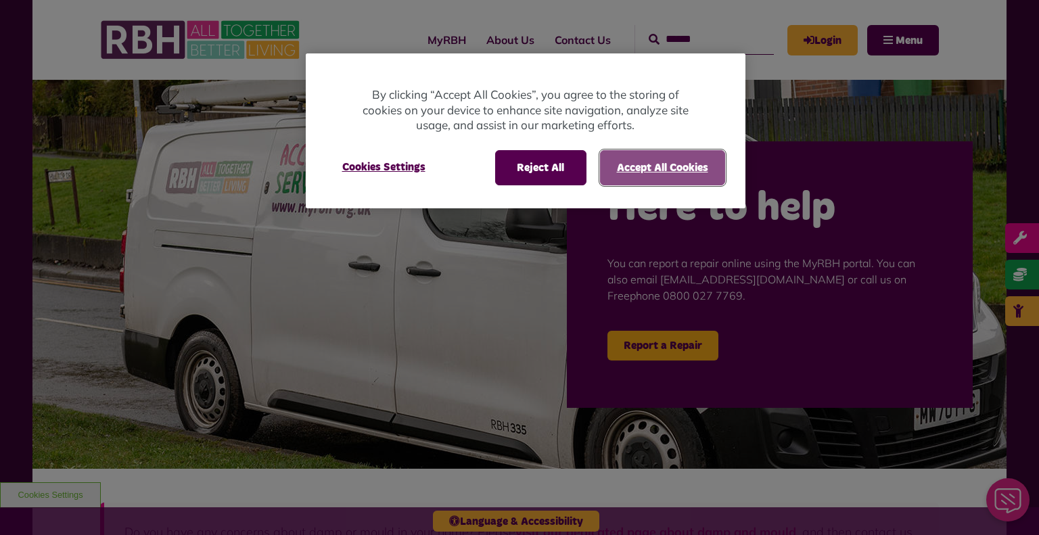
click at [615, 175] on button "Accept All Cookies" at bounding box center [662, 167] width 125 height 35
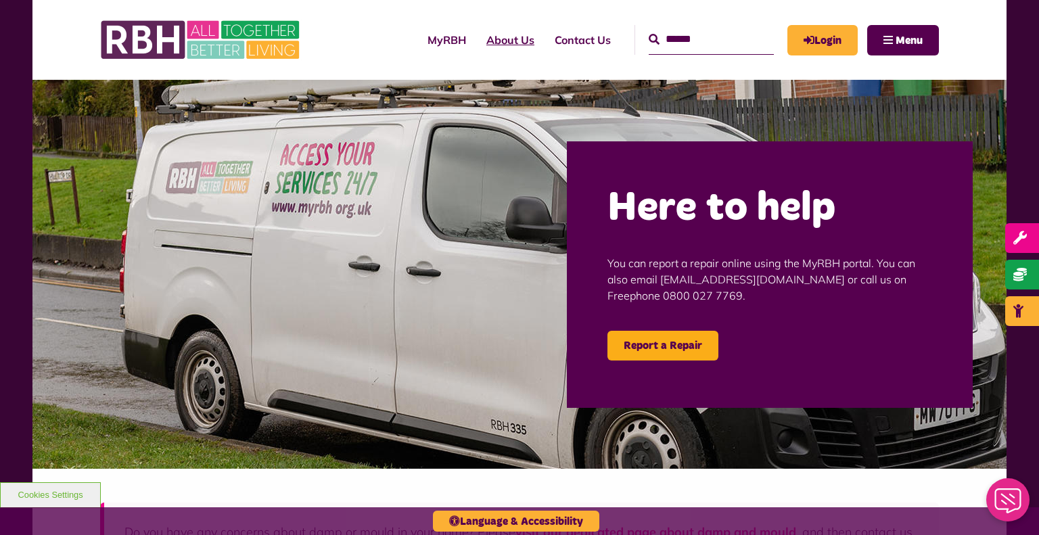
click at [480, 37] on link "About Us" at bounding box center [510, 40] width 68 height 37
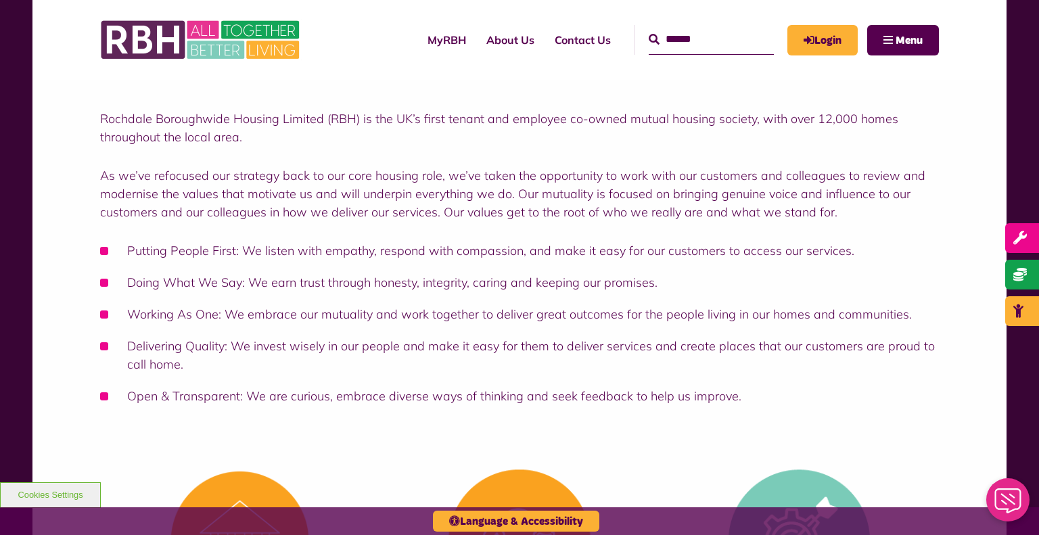
scroll to position [167, 0]
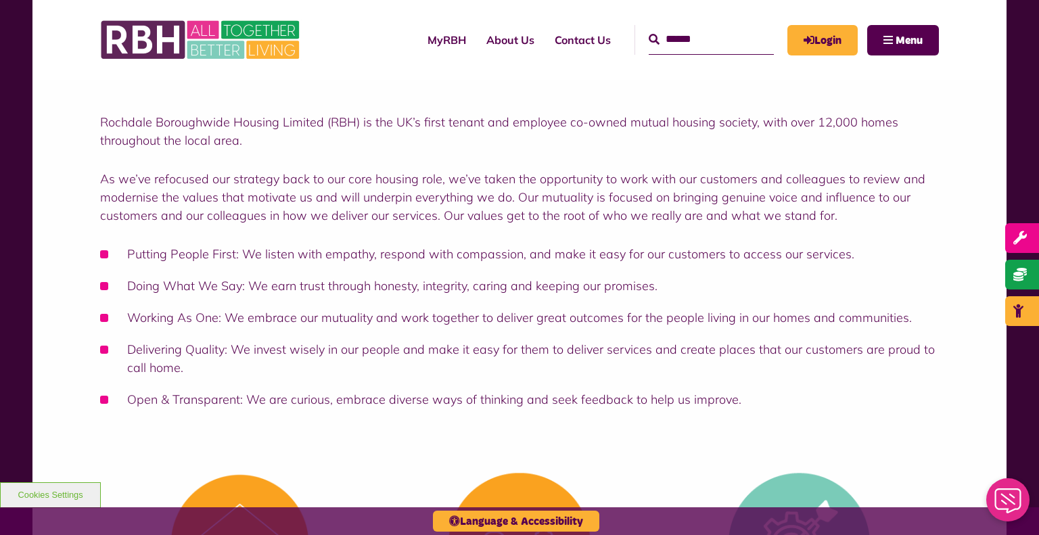
click at [988, 513] on div "Rochdale Boroughwide Housing Web Assistant Download Messages Close" at bounding box center [1008, 504] width 61 height 61
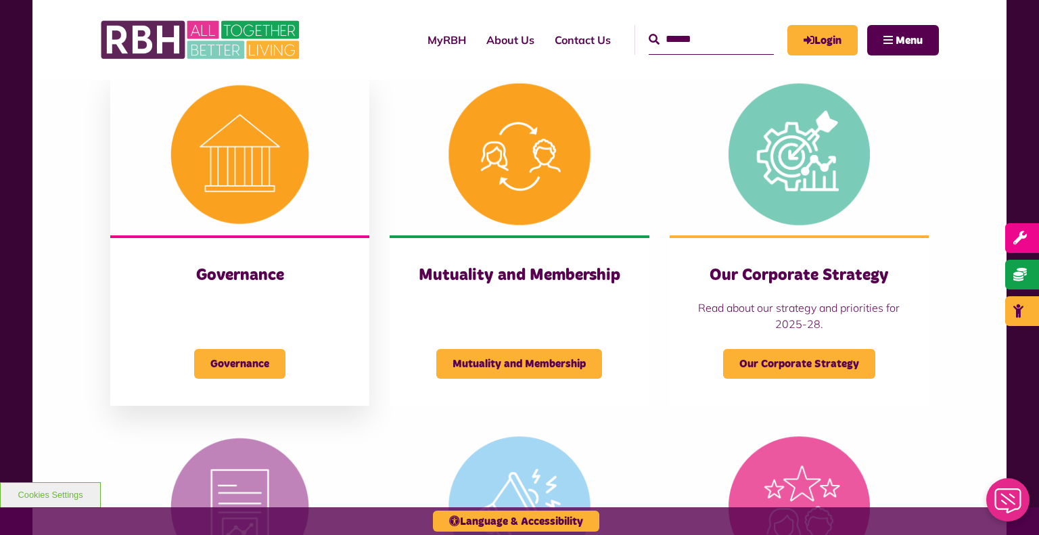
scroll to position [559, 0]
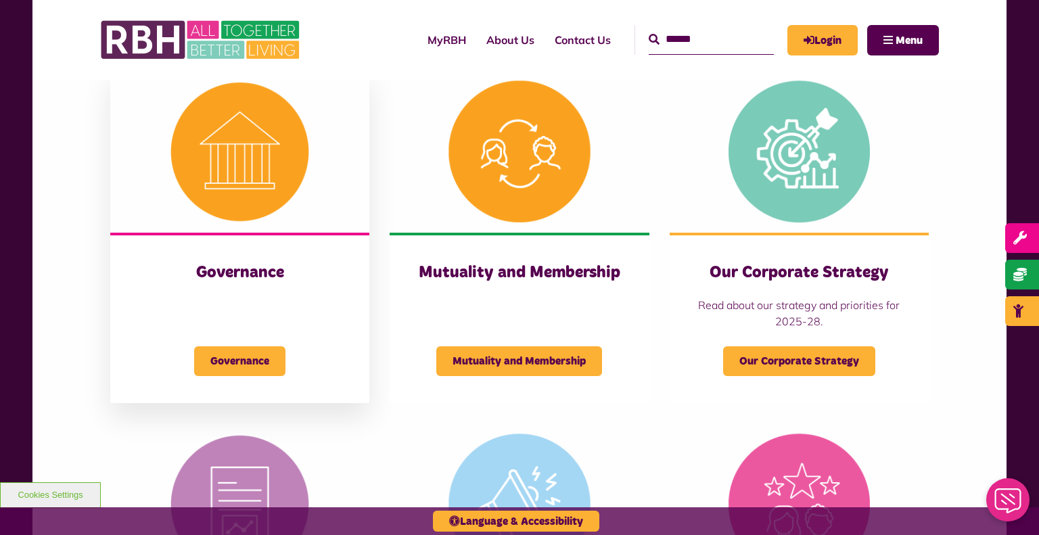
click at [244, 265] on h3 "Governance" at bounding box center [239, 272] width 205 height 21
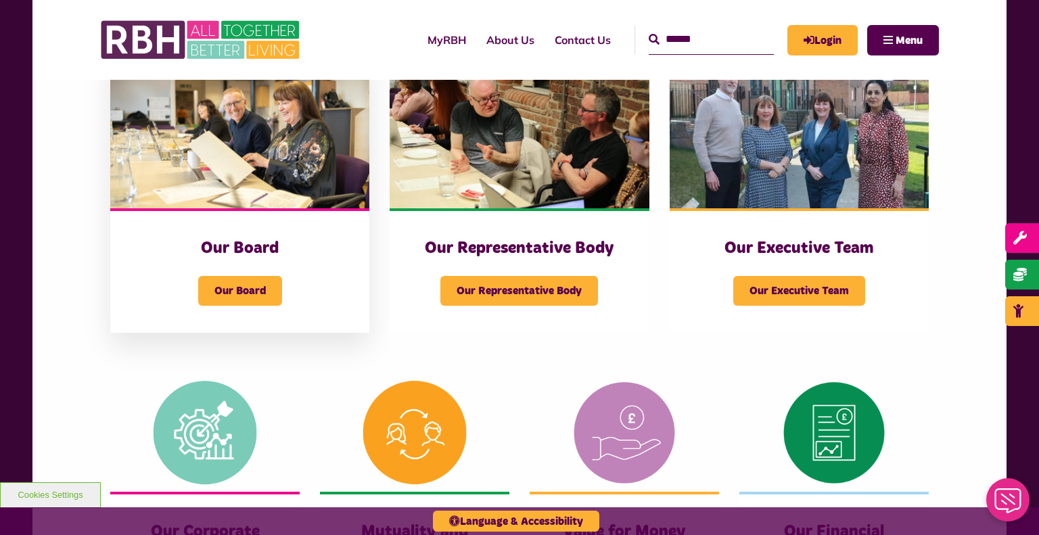
scroll to position [244, 0]
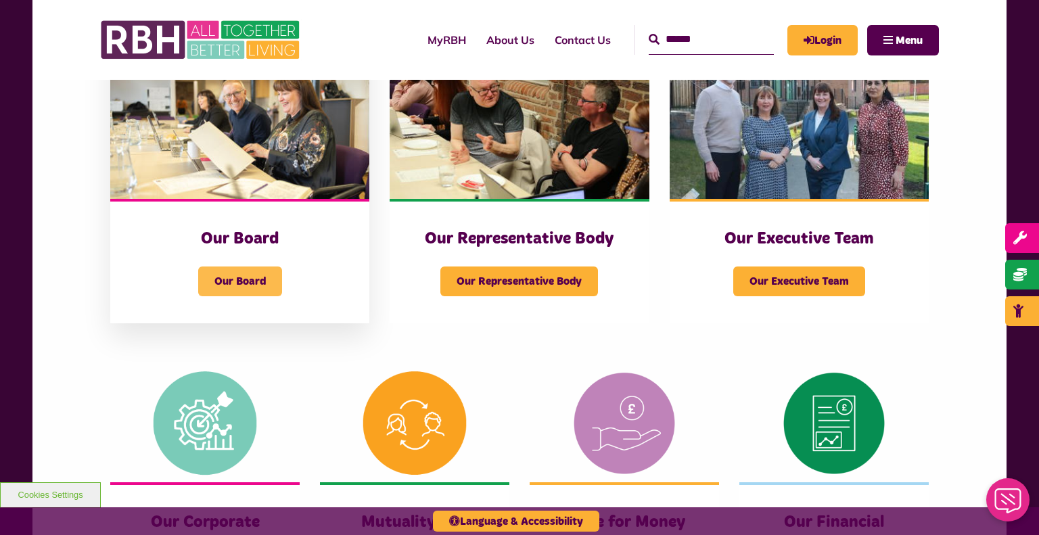
click at [234, 272] on span "Our Board" at bounding box center [240, 282] width 84 height 30
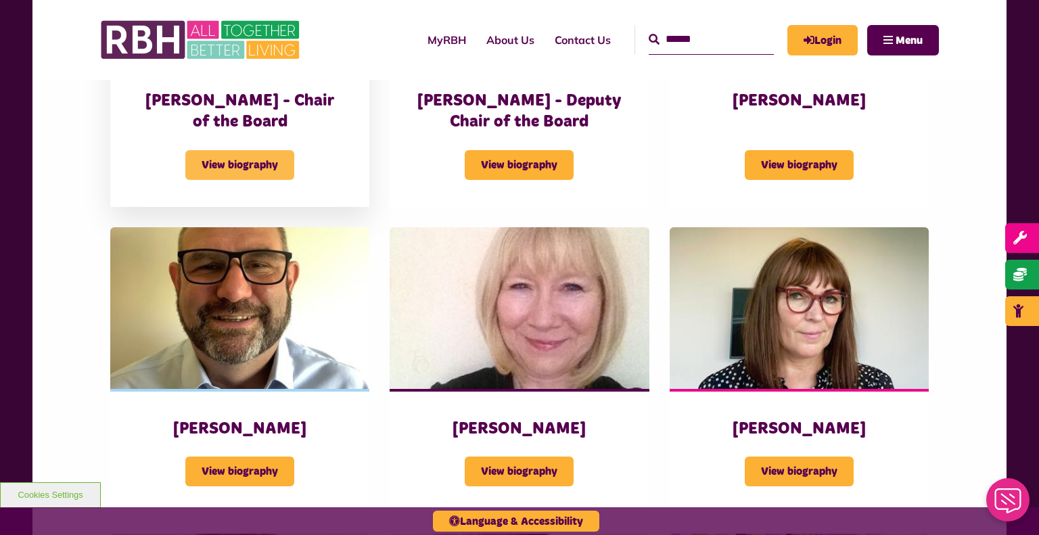
scroll to position [715, 0]
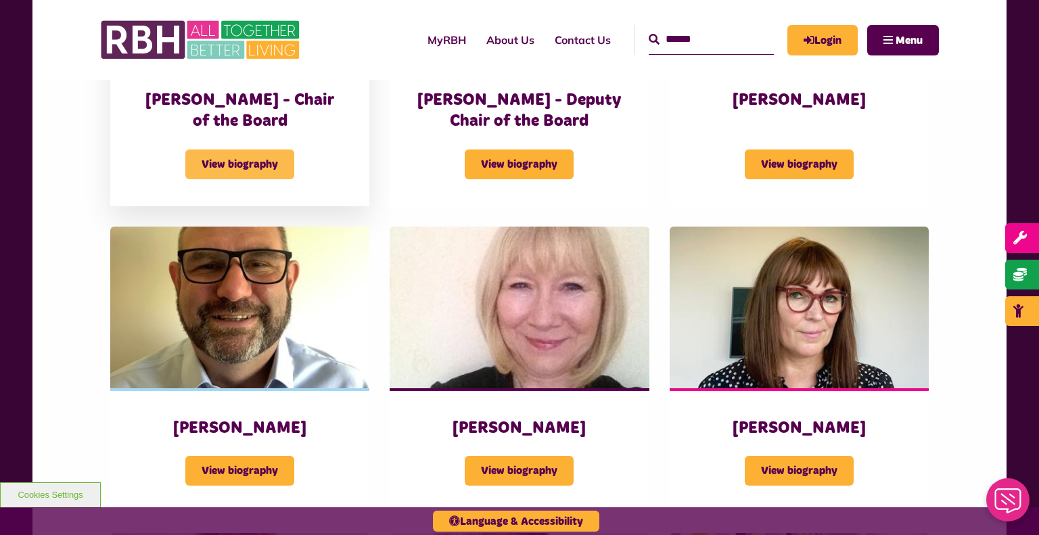
click at [267, 164] on span "View biography" at bounding box center [239, 165] width 109 height 30
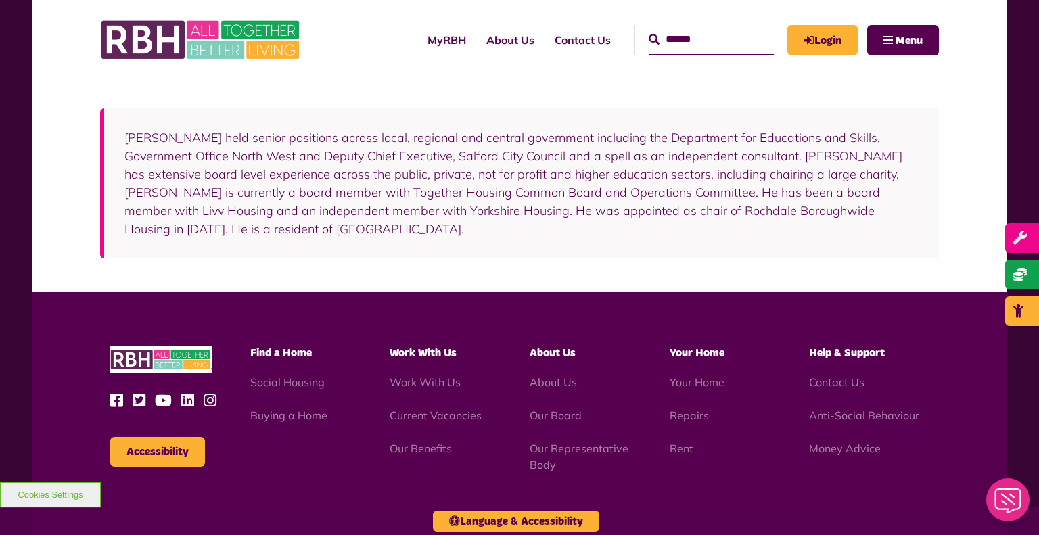
scroll to position [254, 0]
click at [564, 448] on link "Our Representative Body" at bounding box center [579, 457] width 99 height 30
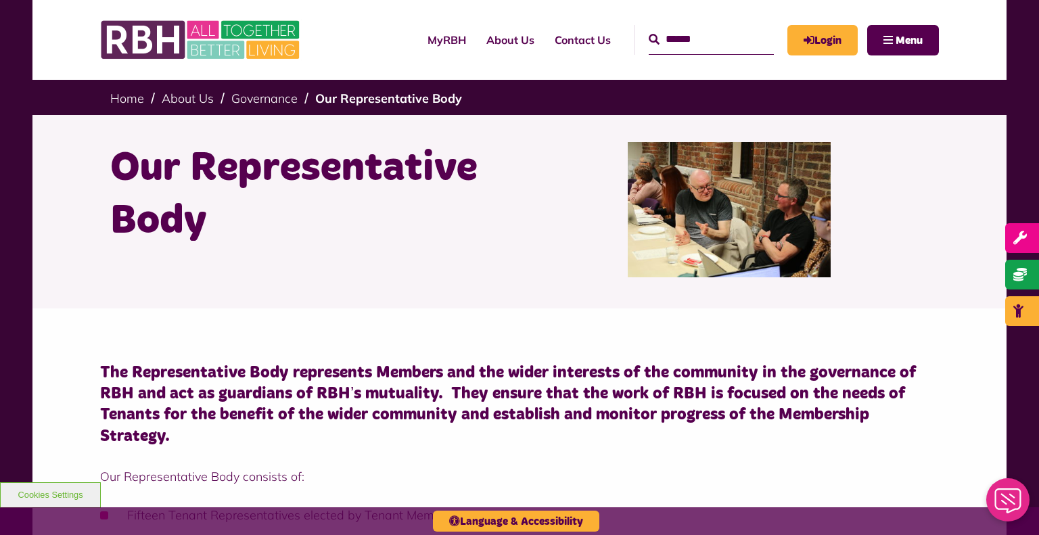
click at [656, 49] on input "Search" at bounding box center [711, 39] width 125 height 29
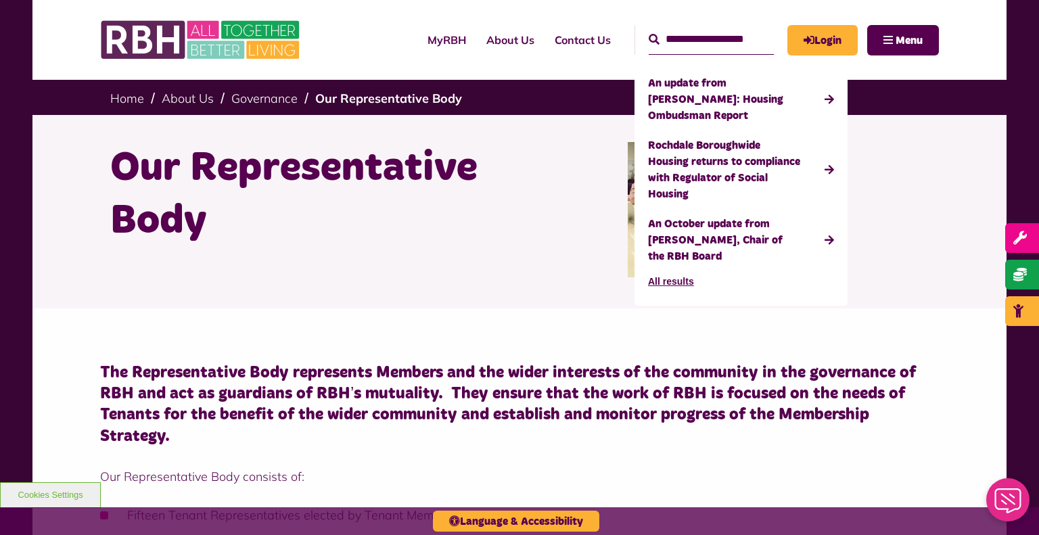
type input "**********"
click at [649, 32] on button "Search" at bounding box center [654, 40] width 11 height 16
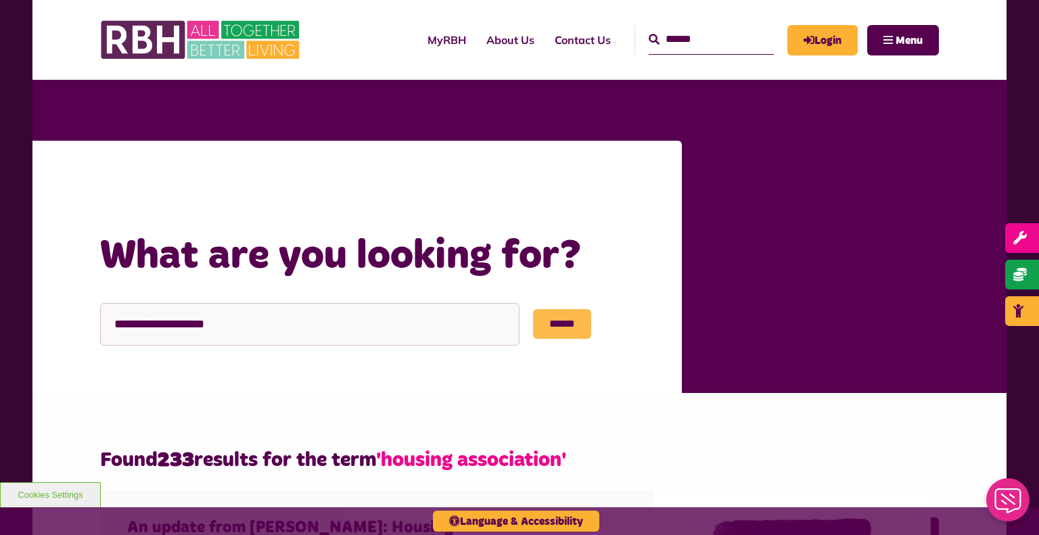
click at [563, 319] on input "******" at bounding box center [562, 324] width 58 height 30
